Goal: Information Seeking & Learning: Learn about a topic

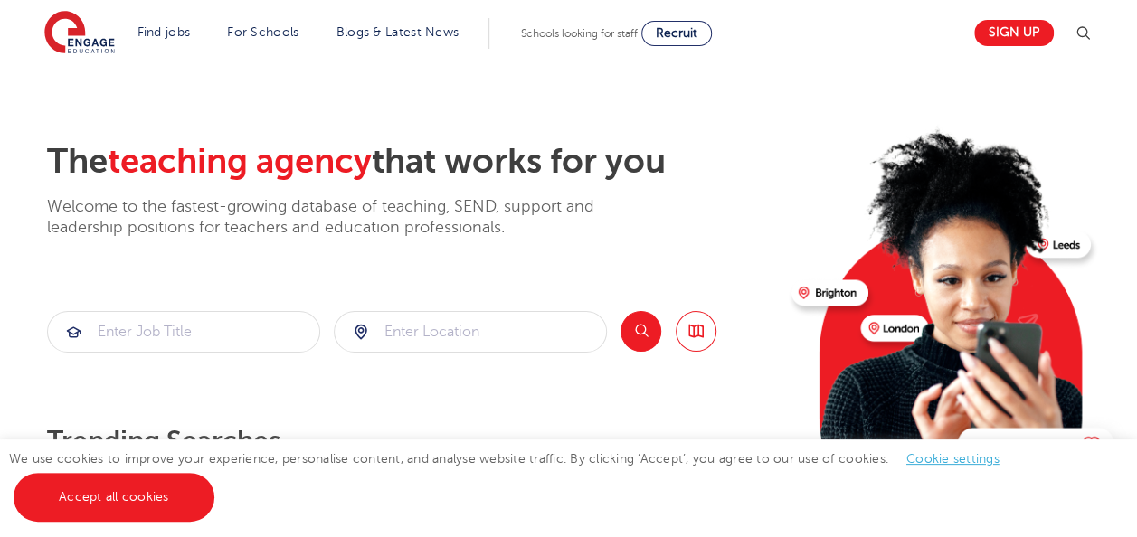
scroll to position [36, 0]
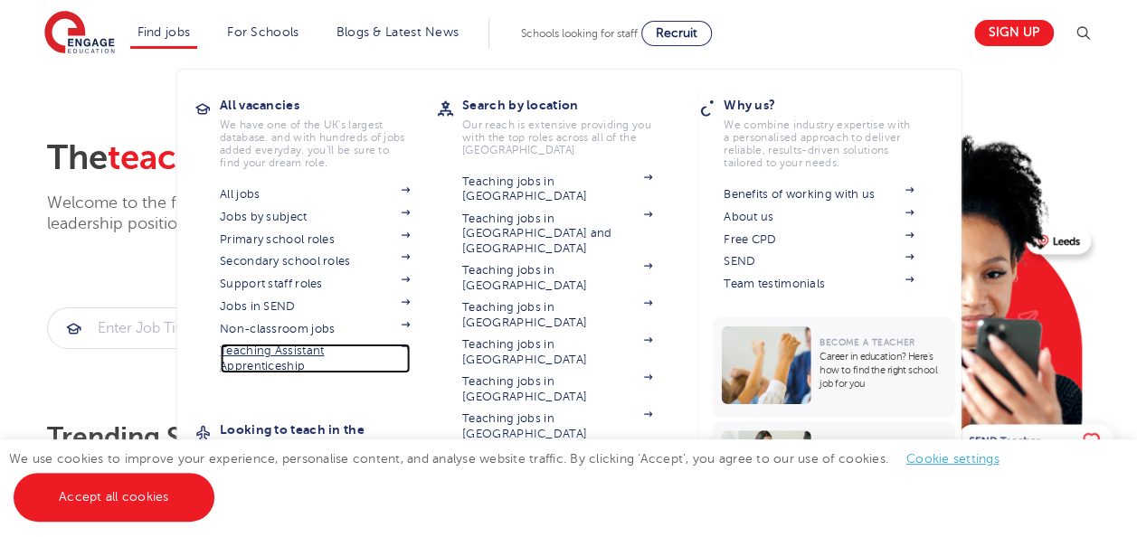
click at [279, 364] on link "Teaching Assistant Apprenticeship" at bounding box center [315, 359] width 190 height 30
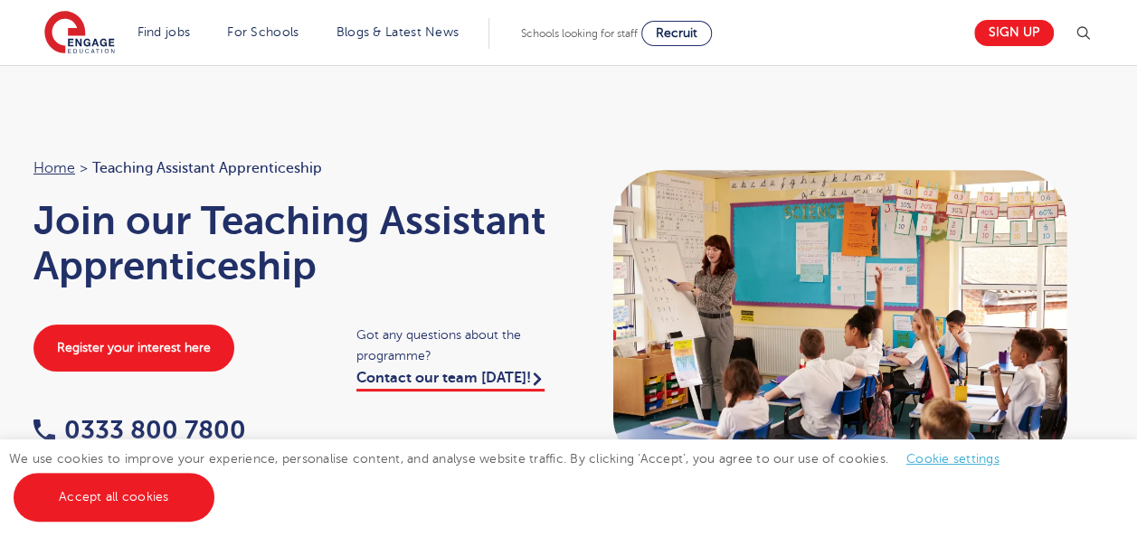
click at [1111, 188] on div at bounding box center [845, 319] width 553 height 326
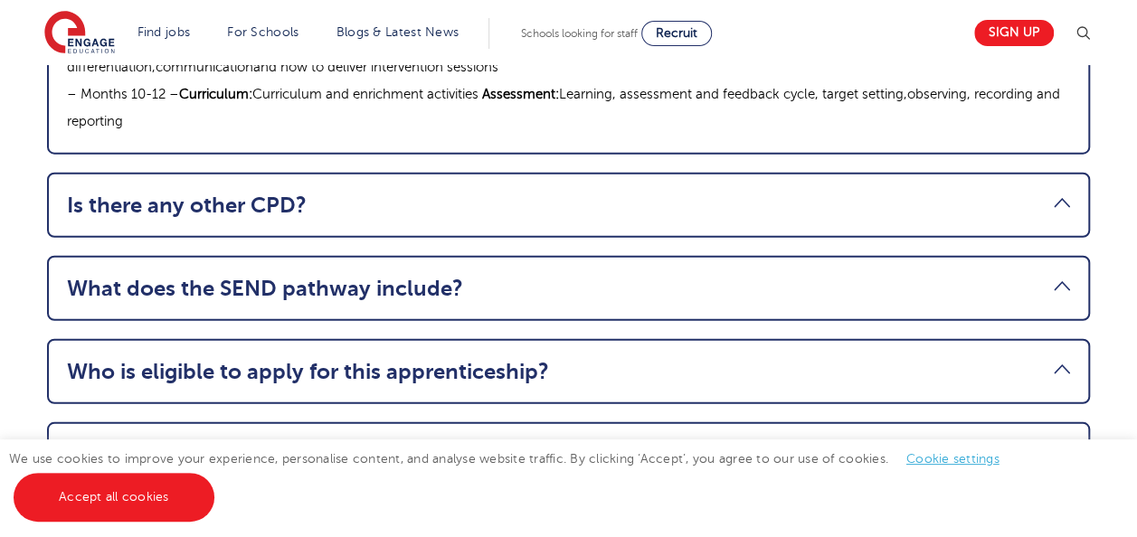
scroll to position [2315, 0]
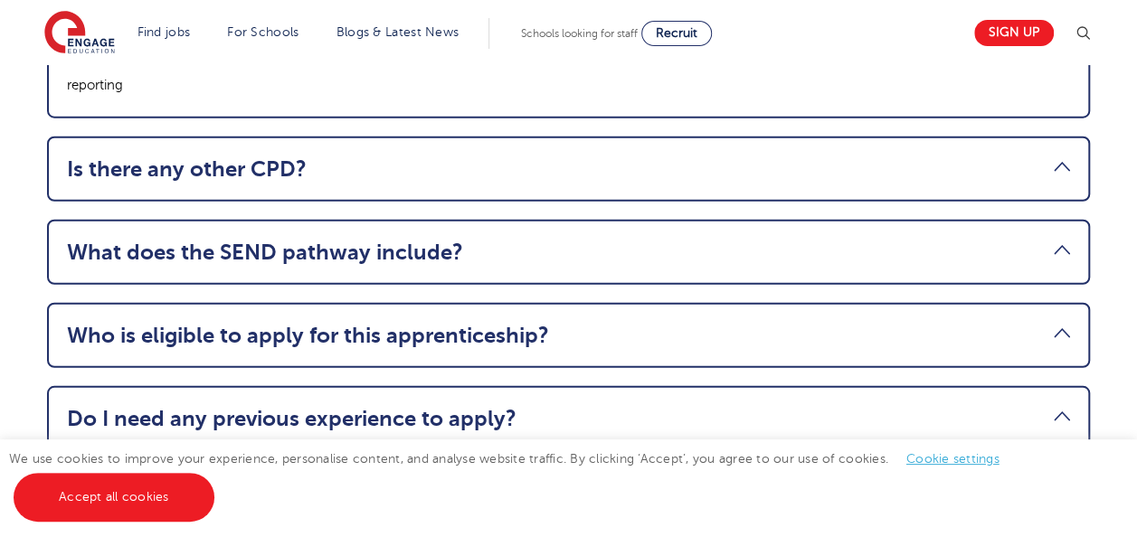
click at [710, 323] on link "Who is eligible to apply for this apprenticeship?" at bounding box center [568, 335] width 1003 height 25
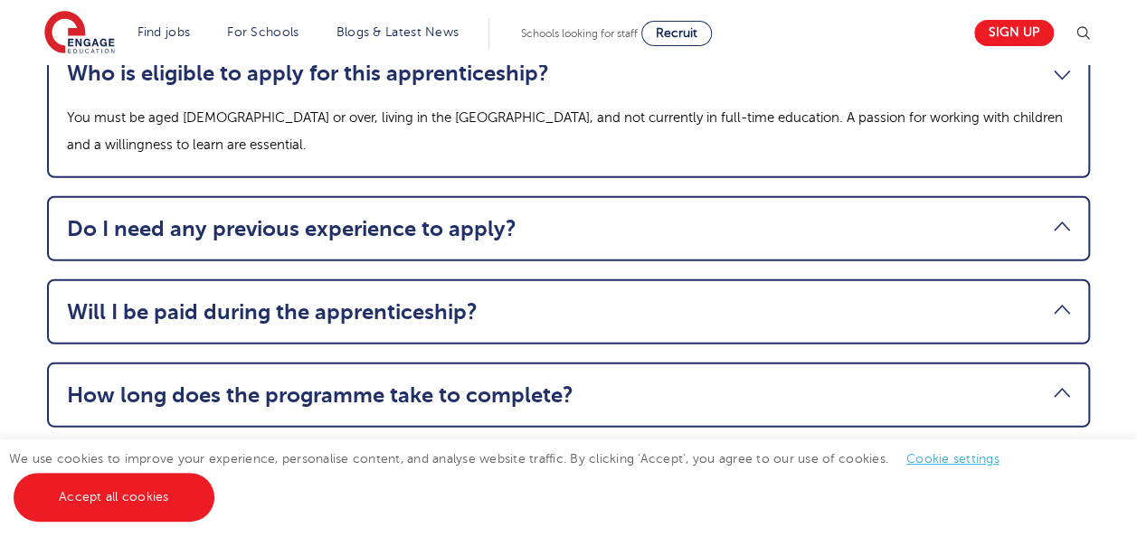
click at [650, 196] on li "Do I need any previous experience to apply? While experience in schools isn’t r…" at bounding box center [568, 228] width 1043 height 65
click at [409, 216] on link "Do I need any previous experience to apply?" at bounding box center [568, 228] width 1003 height 25
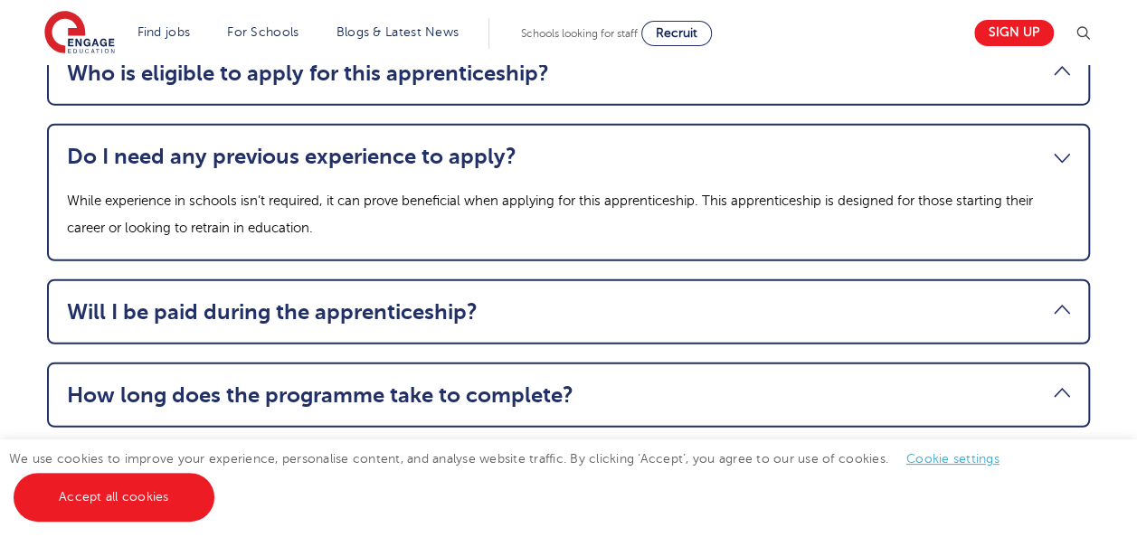
click at [373, 299] on link "Will I be paid during the apprenticeship?" at bounding box center [568, 311] width 1003 height 25
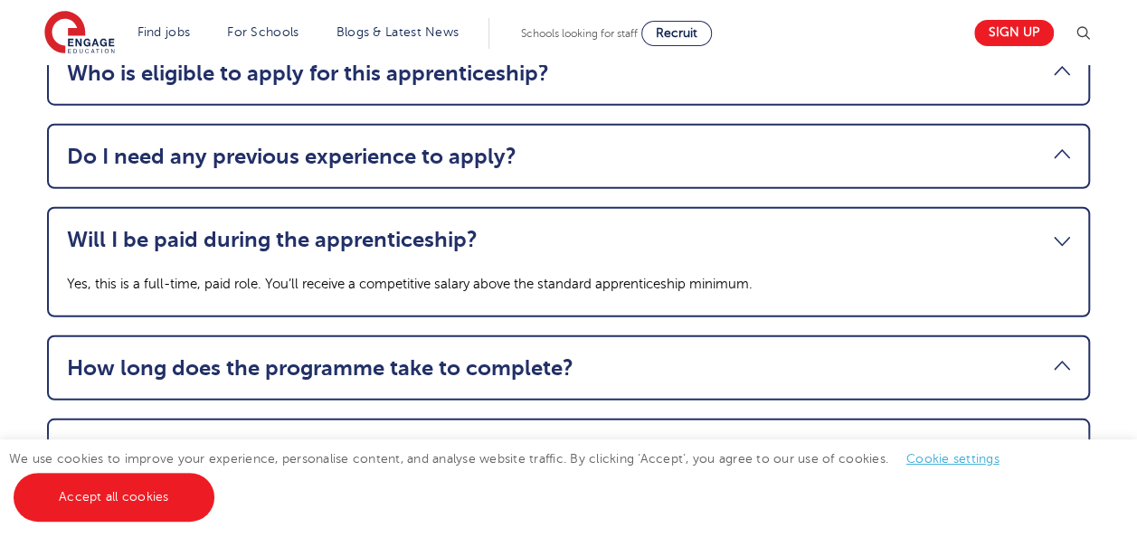
click at [345, 355] on link "How long does the programme take to complete?" at bounding box center [568, 367] width 1003 height 25
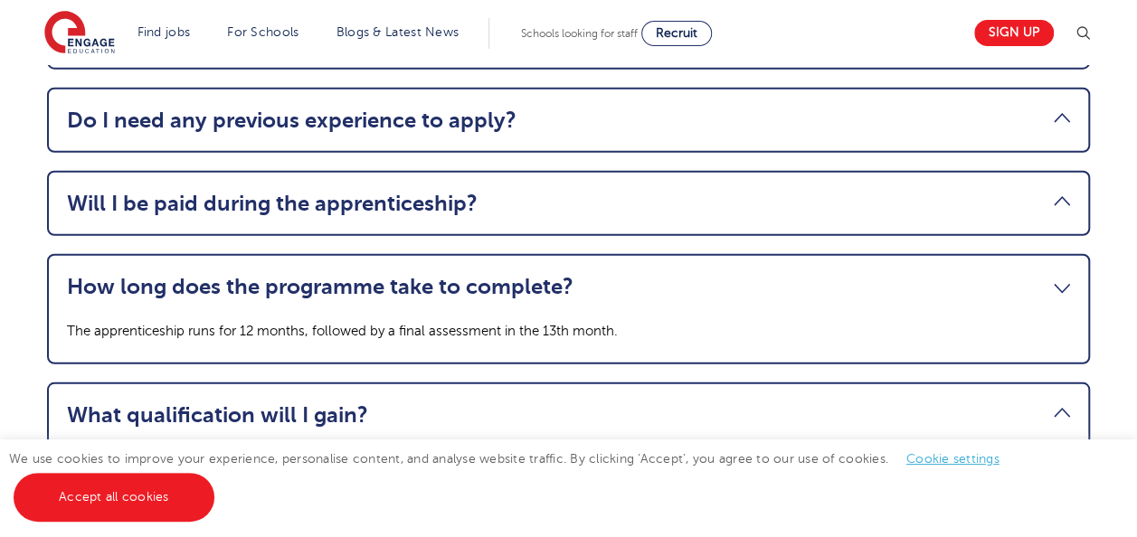
scroll to position [2460, 0]
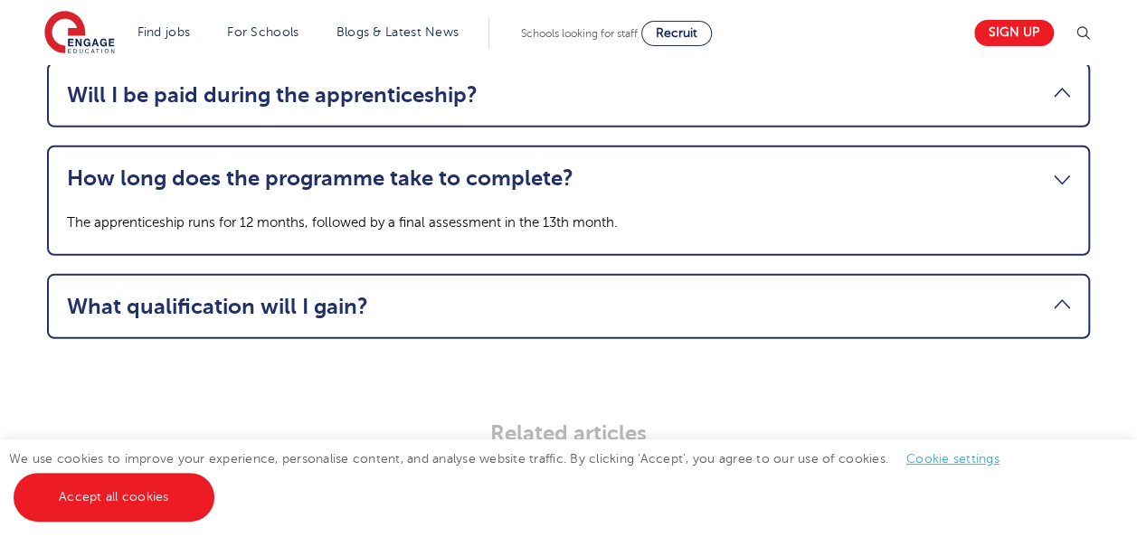
click at [347, 289] on li "What qualification will I gain? You’ll earn a nationally recognised Level 3 Tea…" at bounding box center [568, 306] width 1043 height 65
click at [334, 294] on link "What qualification will I gain?" at bounding box center [568, 306] width 1003 height 25
